Goal: Find specific page/section: Locate a particular part of the current website

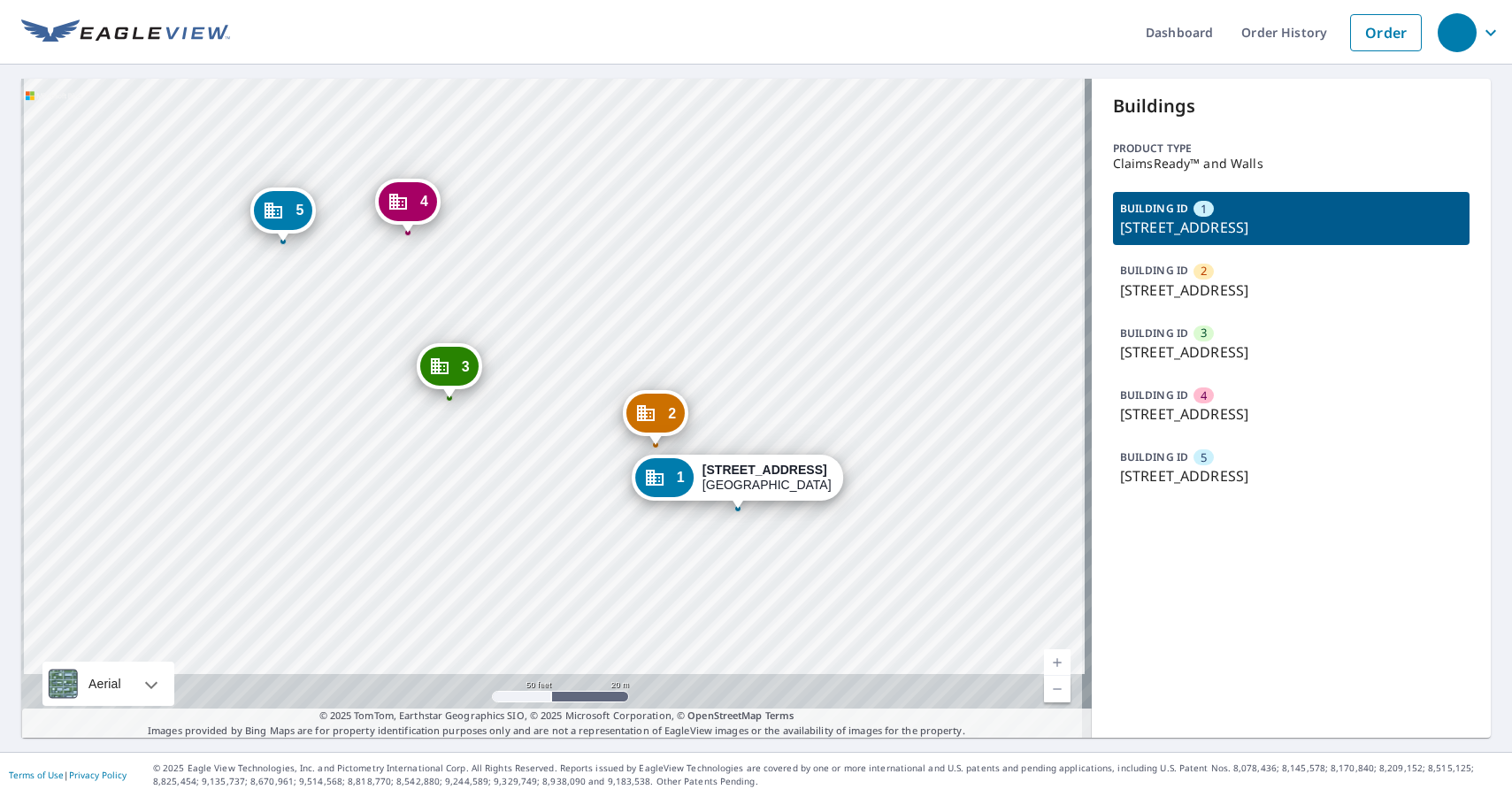
drag, startPoint x: 502, startPoint y: 450, endPoint x: 554, endPoint y: 257, distance: 199.9
click at [554, 257] on div "2 [STREET_ADDRESS] 3 [STREET_ADDRESS][GEOGRAPHIC_DATA][STREET_ADDRESS][STREET_A…" at bounding box center [556, 408] width 1070 height 659
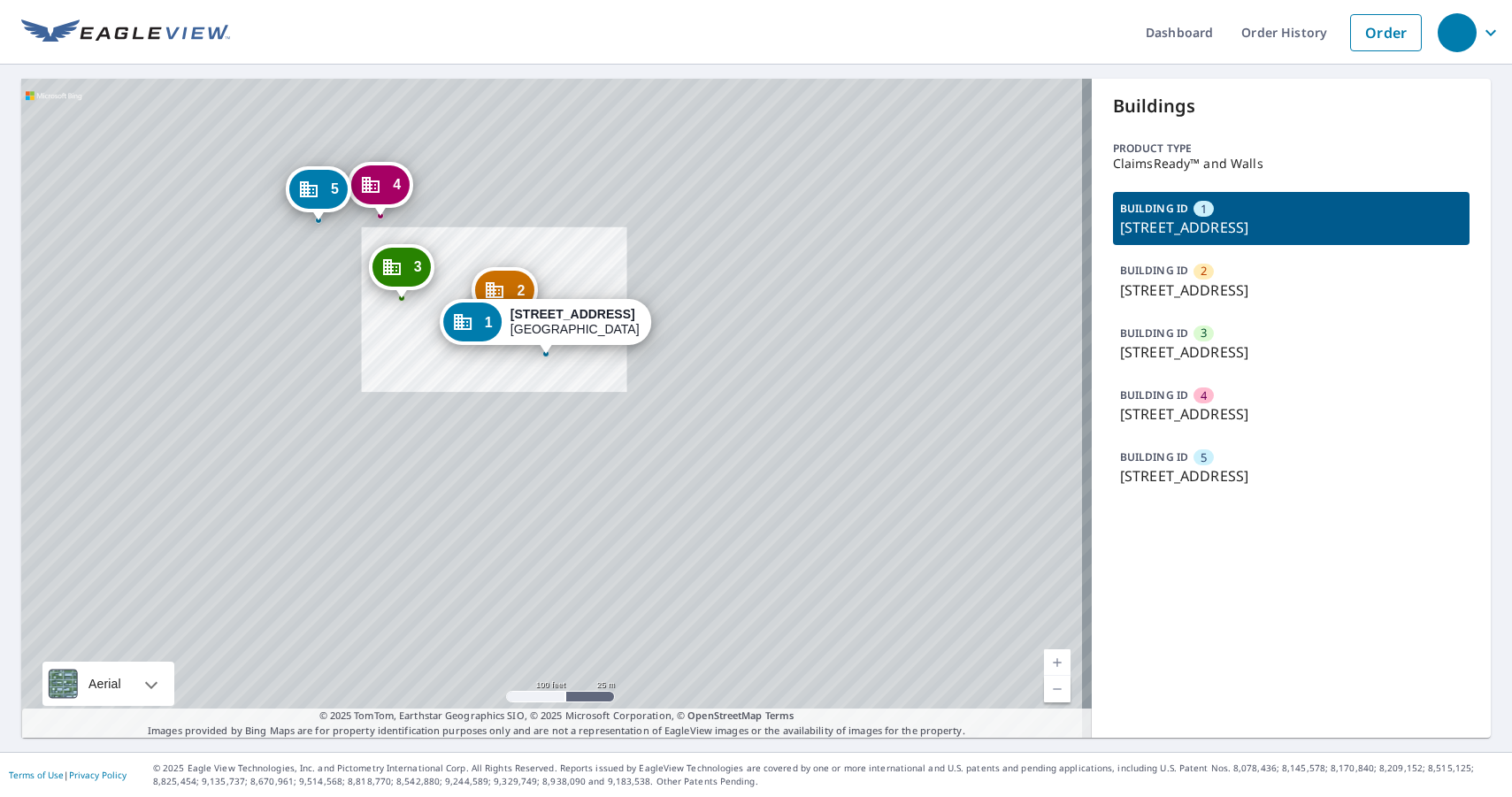
drag, startPoint x: 377, startPoint y: 322, endPoint x: 425, endPoint y: 331, distance: 48.8
click at [425, 331] on div "2 [STREET_ADDRESS] 3 [STREET_ADDRESS][GEOGRAPHIC_DATA][STREET_ADDRESS][STREET_A…" at bounding box center [556, 408] width 1070 height 659
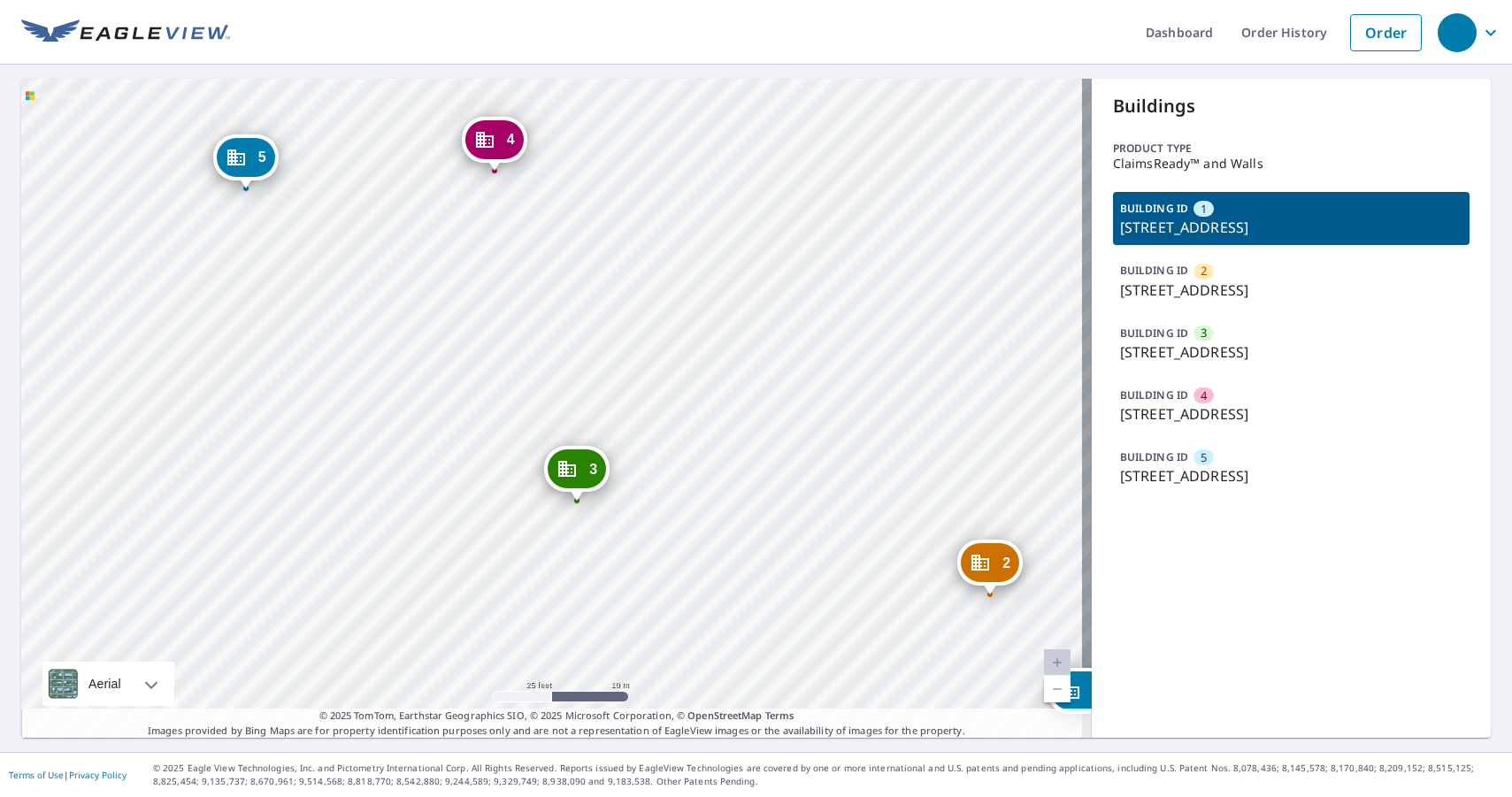
drag, startPoint x: 556, startPoint y: 193, endPoint x: 554, endPoint y: 348, distance: 155.0
click at [554, 348] on div "2 [STREET_ADDRESS] 3 [STREET_ADDRESS][GEOGRAPHIC_DATA][STREET_ADDRESS][STREET_A…" at bounding box center [556, 408] width 1070 height 659
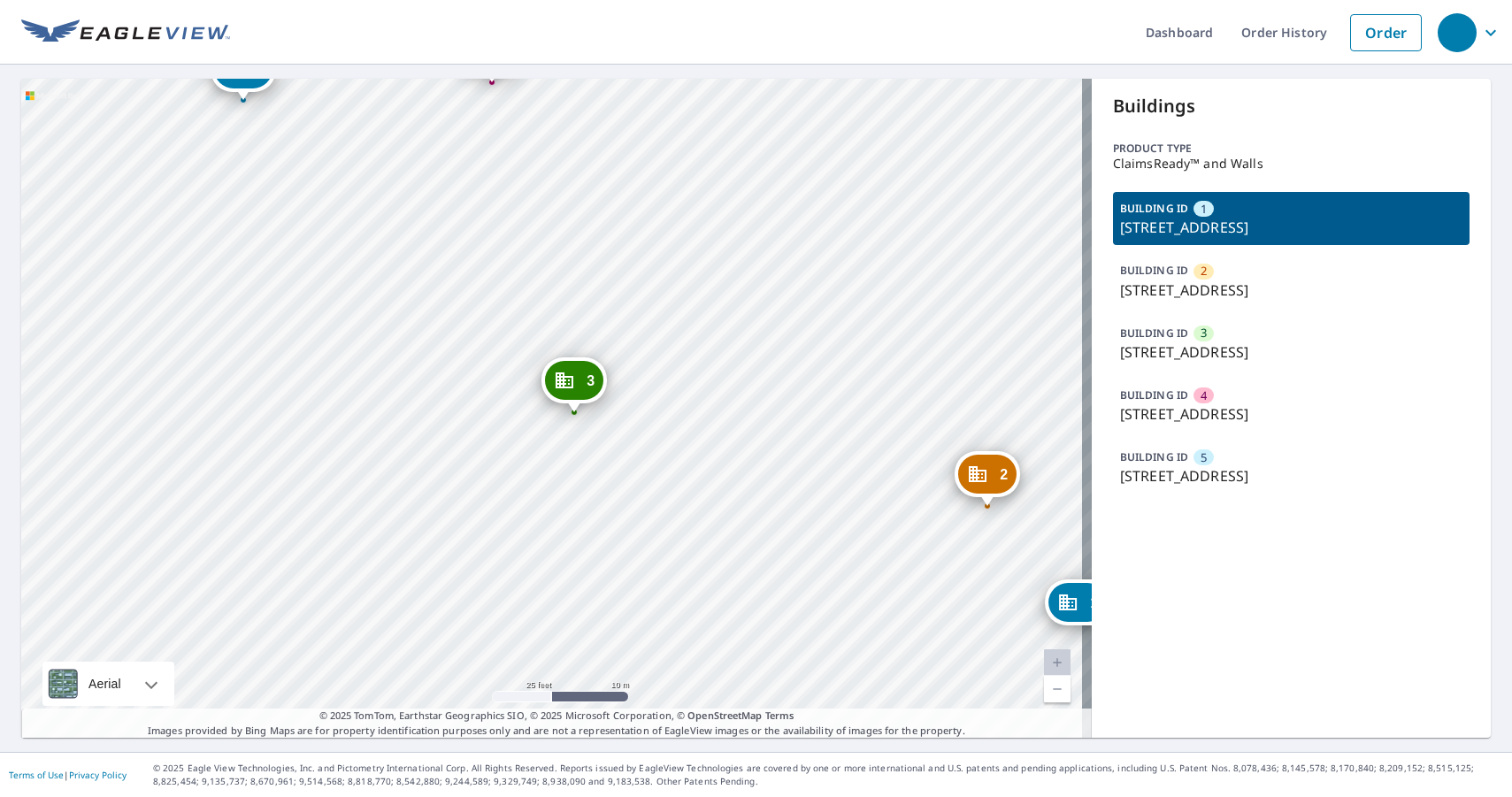
drag, startPoint x: 544, startPoint y: 283, endPoint x: 541, endPoint y: 195, distance: 88.1
click at [541, 195] on div "2 [STREET_ADDRESS] 3 [STREET_ADDRESS][GEOGRAPHIC_DATA][STREET_ADDRESS][STREET_A…" at bounding box center [556, 408] width 1070 height 659
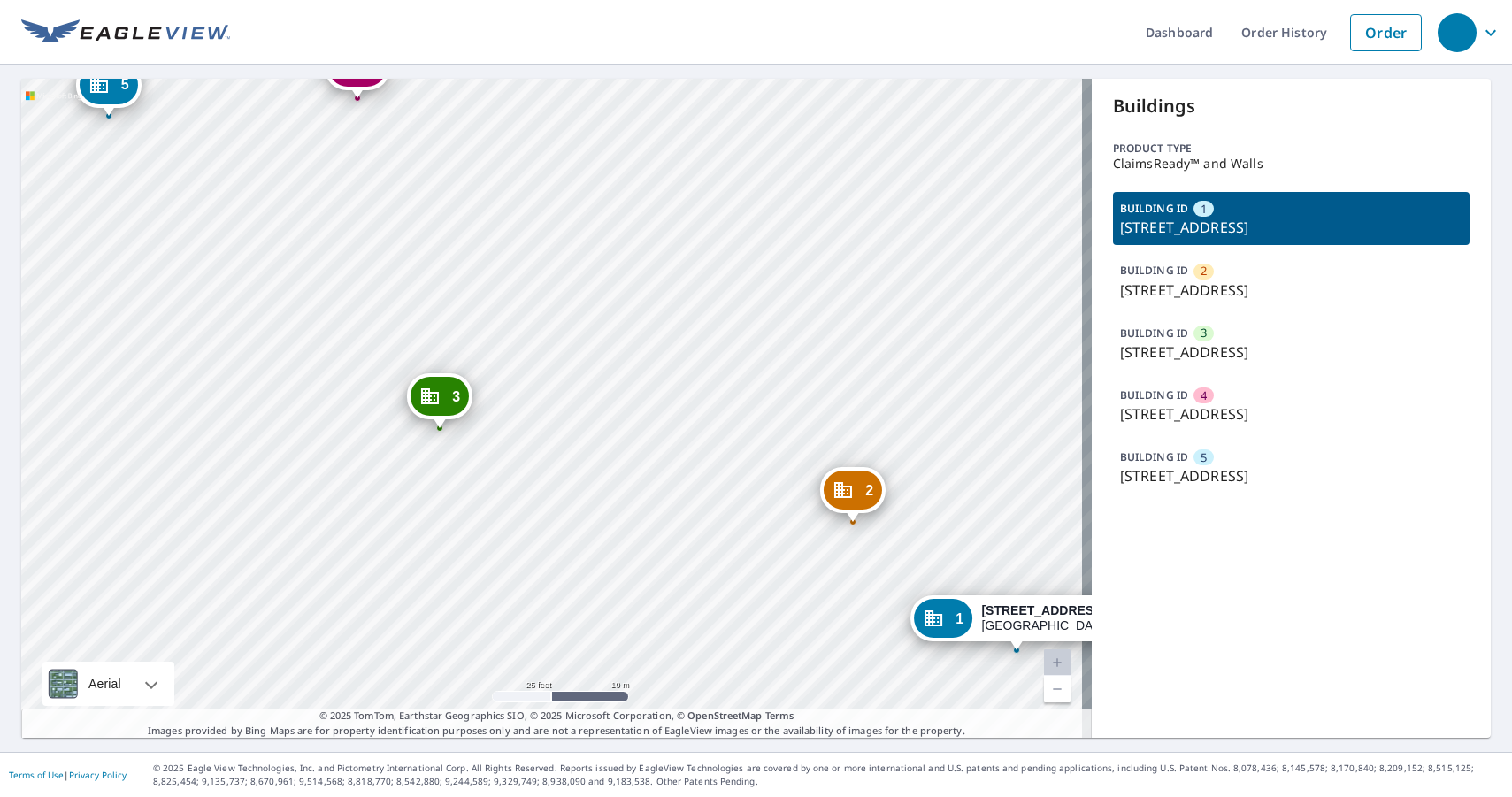
drag, startPoint x: 715, startPoint y: 271, endPoint x: 584, endPoint y: 284, distance: 131.6
click at [584, 284] on div "2 [STREET_ADDRESS] 3 [STREET_ADDRESS][GEOGRAPHIC_DATA][STREET_ADDRESS][STREET_A…" at bounding box center [556, 408] width 1070 height 659
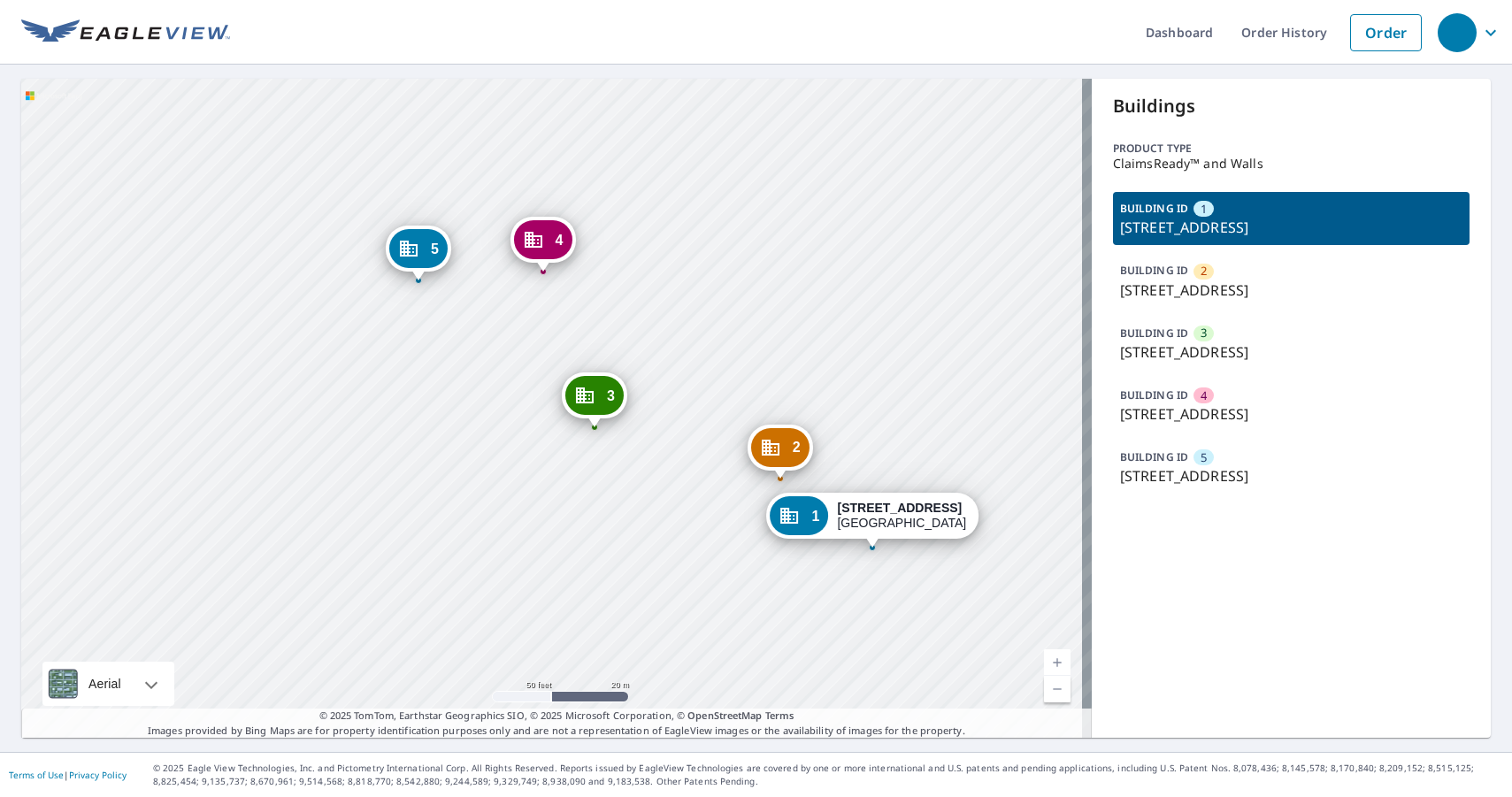
drag, startPoint x: 529, startPoint y: 329, endPoint x: 537, endPoint y: 340, distance: 13.6
click at [537, 340] on div "2 [STREET_ADDRESS] 3 [STREET_ADDRESS][GEOGRAPHIC_DATA][STREET_ADDRESS][STREET_A…" at bounding box center [556, 408] width 1070 height 659
